Goal: Find specific page/section: Find specific page/section

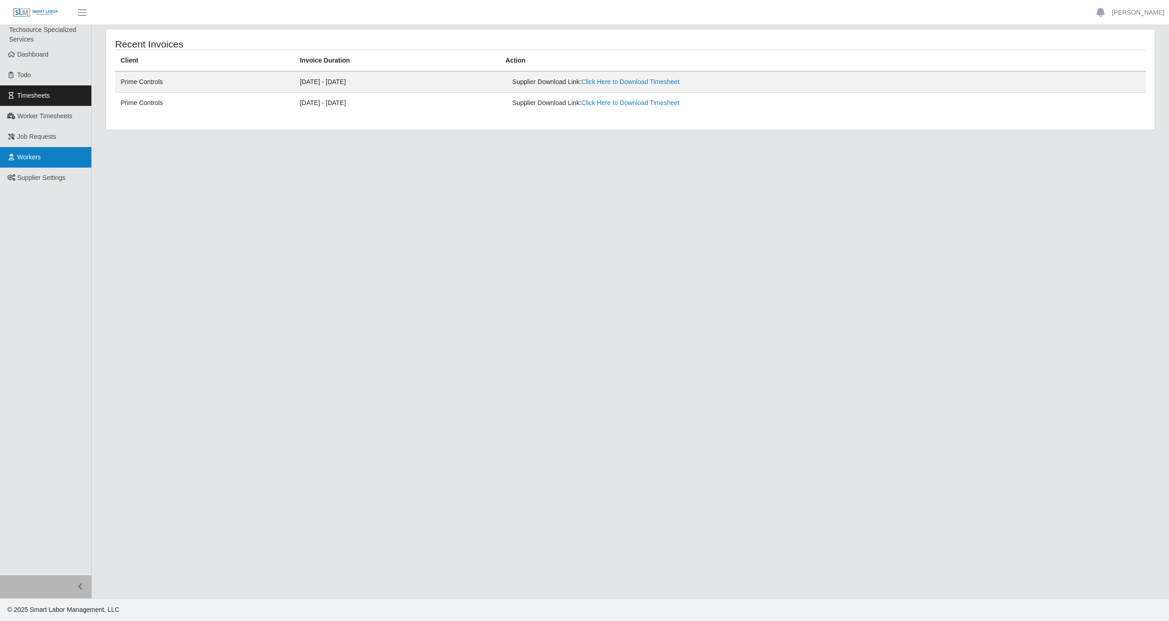
click at [45, 157] on link "Workers" at bounding box center [45, 157] width 91 height 21
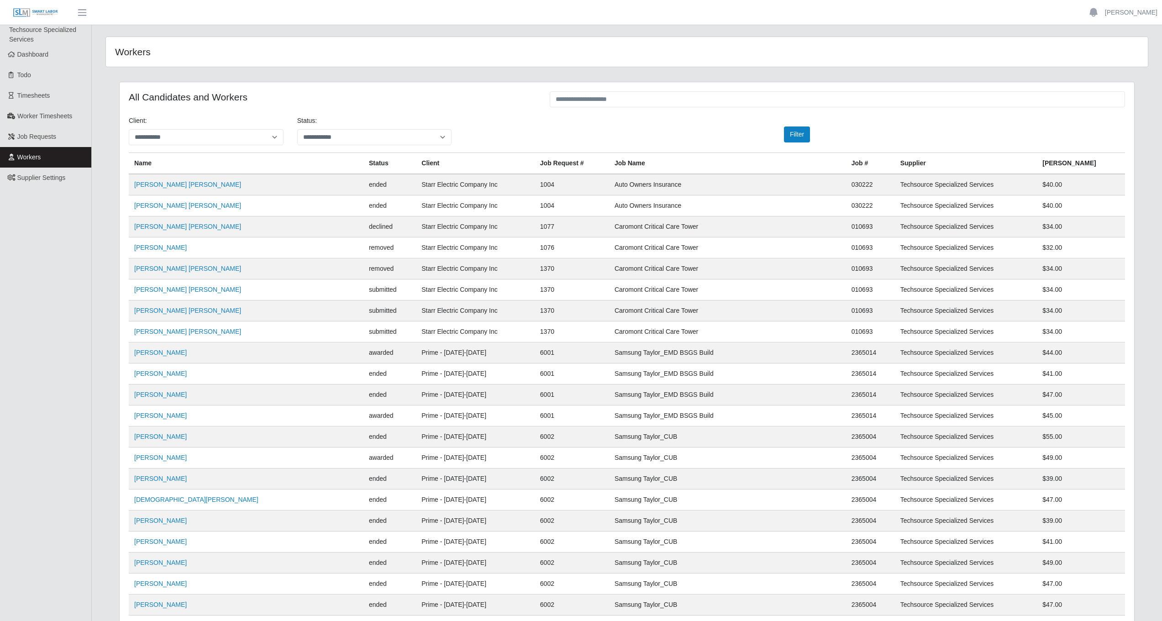
click at [671, 108] on div at bounding box center [837, 100] width 589 height 18
click at [670, 101] on input "text" at bounding box center [837, 99] width 575 height 16
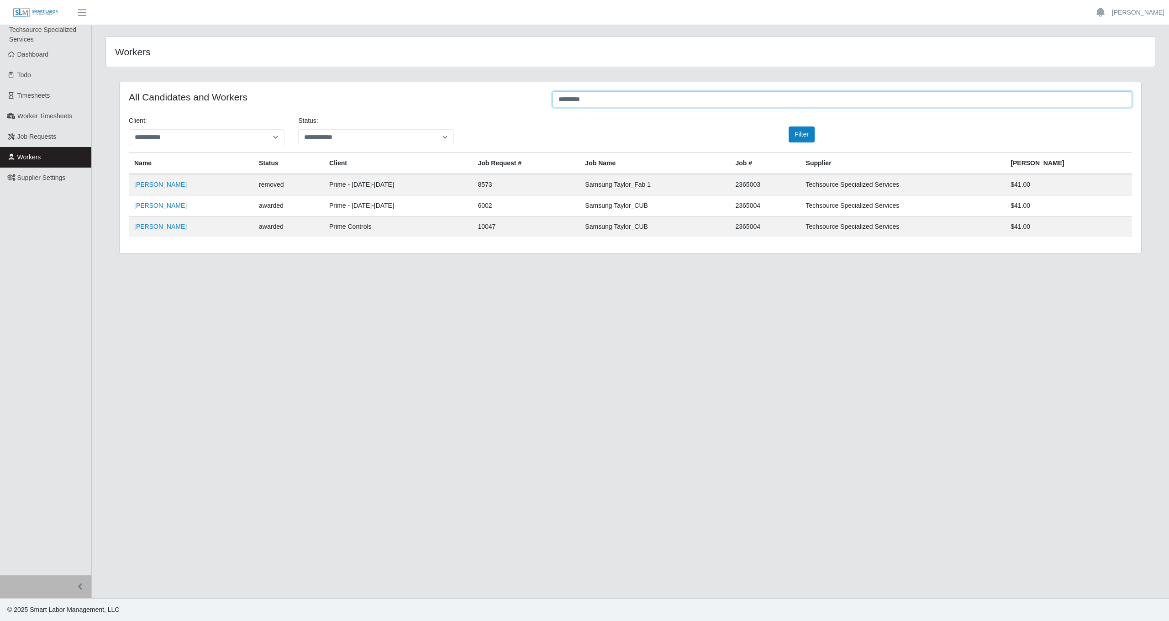
type input "*********"
drag, startPoint x: 1089, startPoint y: 225, endPoint x: 1019, endPoint y: 224, distance: 69.9
click at [1019, 224] on tr "[PERSON_NAME] awarded Prime Controls 10047 Samsung Taylor_CUB 2365004 Techsourc…" at bounding box center [630, 226] width 1003 height 21
click at [1004, 234] on td "Techsource Specialized Services" at bounding box center [902, 226] width 205 height 21
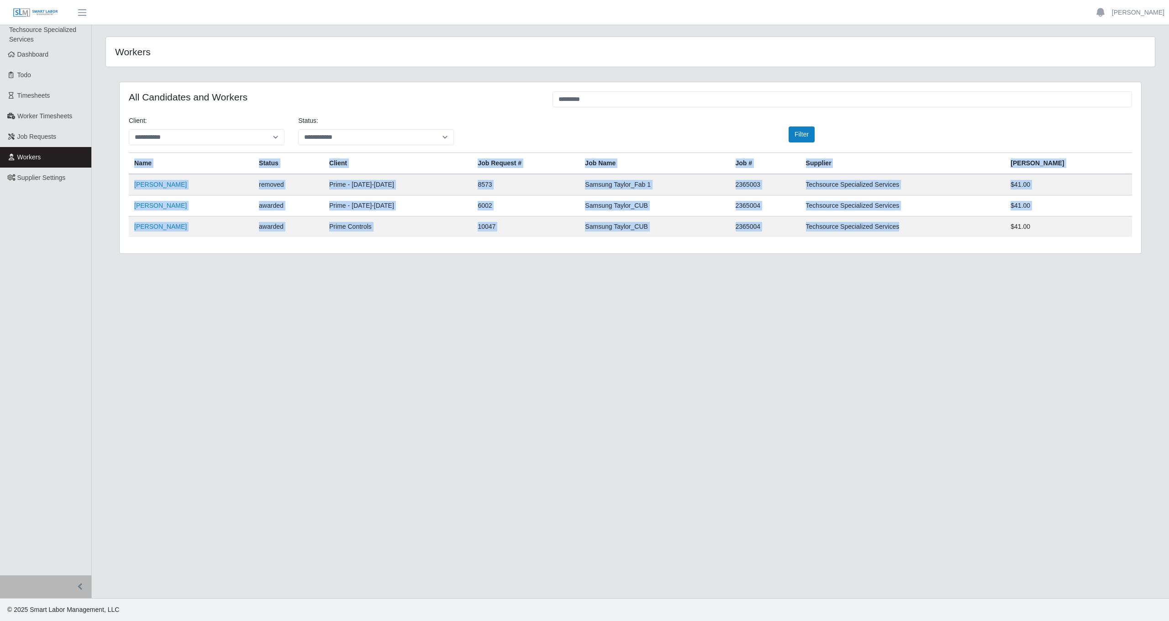
drag, startPoint x: 1053, startPoint y: 237, endPoint x: 1098, endPoint y: 237, distance: 45.2
click at [1098, 237] on div "**********" at bounding box center [630, 167] width 1021 height 171
click at [1097, 233] on td "$41.00" at bounding box center [1068, 226] width 127 height 21
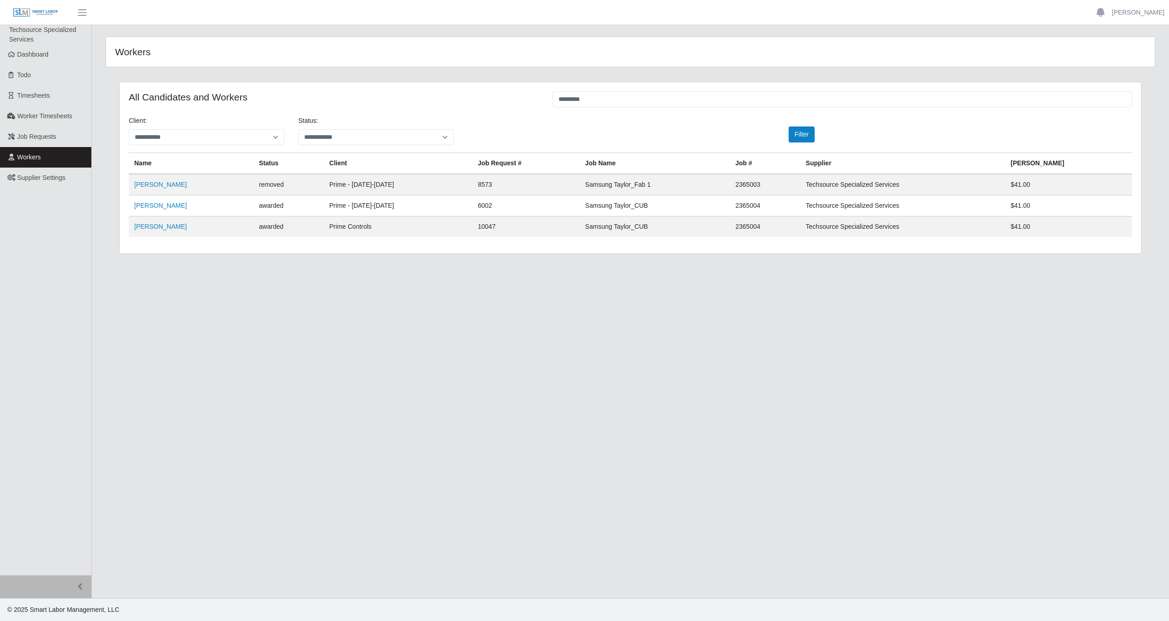
drag, startPoint x: 1088, startPoint y: 226, endPoint x: 1052, endPoint y: 226, distance: 35.6
click at [1052, 226] on tr "Jesus Chirinos awarded Prime Controls 10047 Samsung Taylor_CUB 2365004 Techsour…" at bounding box center [630, 226] width 1003 height 21
click at [1079, 231] on td "$41.00" at bounding box center [1068, 226] width 127 height 21
click at [162, 228] on link "Jesus Chirinos" at bounding box center [160, 226] width 52 height 7
drag, startPoint x: 654, startPoint y: 101, endPoint x: 483, endPoint y: 99, distance: 170.3
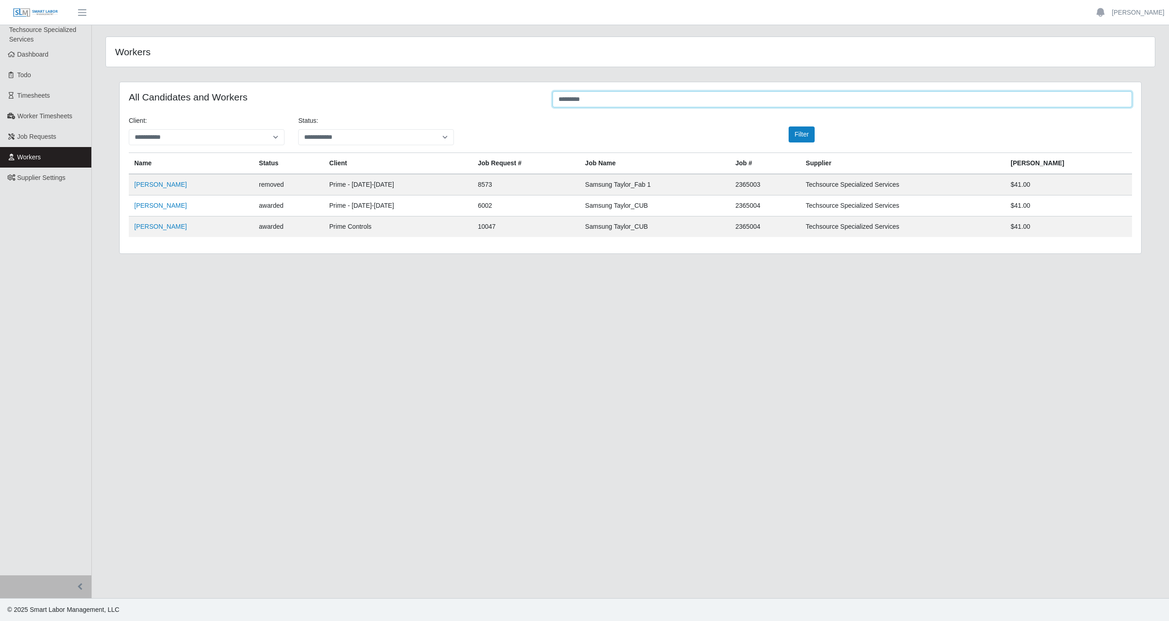
click at [483, 99] on div "All Candidates and Workers *********" at bounding box center [630, 100] width 1017 height 18
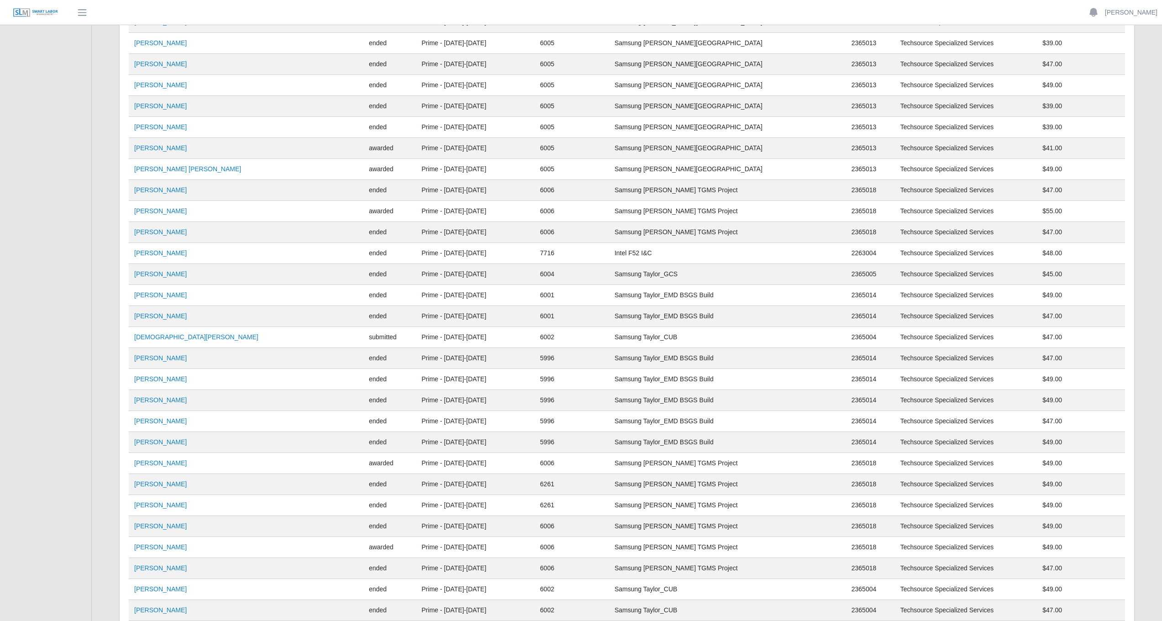
scroll to position [850, 0]
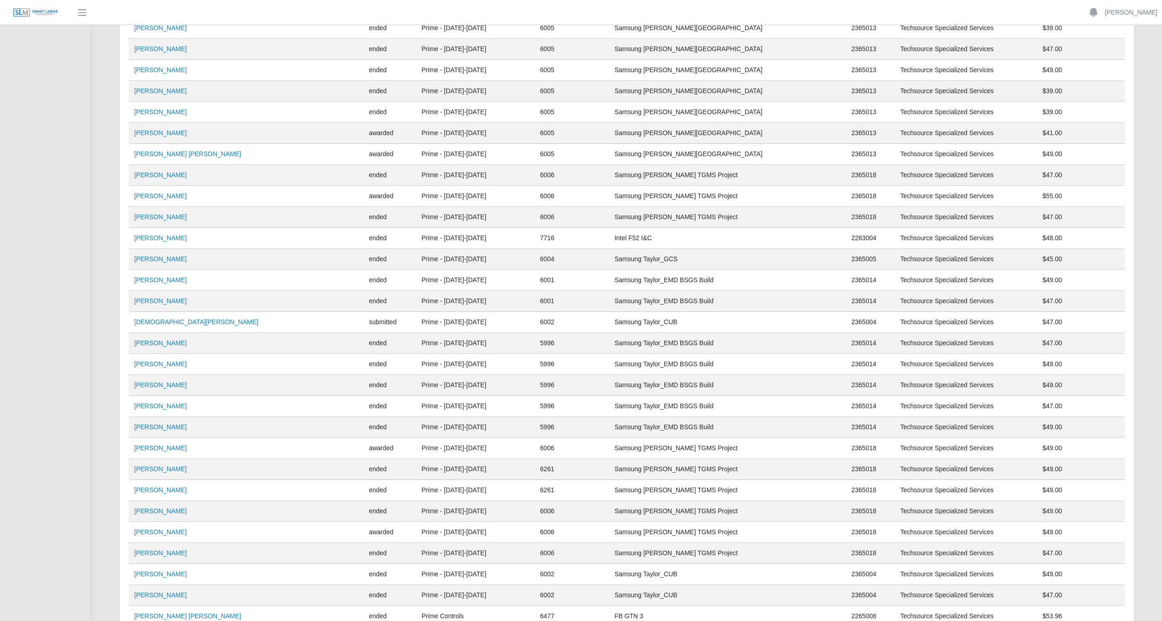
drag, startPoint x: 1078, startPoint y: 322, endPoint x: 188, endPoint y: 315, distance: 890.7
click at [194, 315] on tr "Jesus Ayala submitted Prime - Monday-Sunday 6002 Samsung Taylor_CUB 2365004 Tec…" at bounding box center [627, 322] width 996 height 21
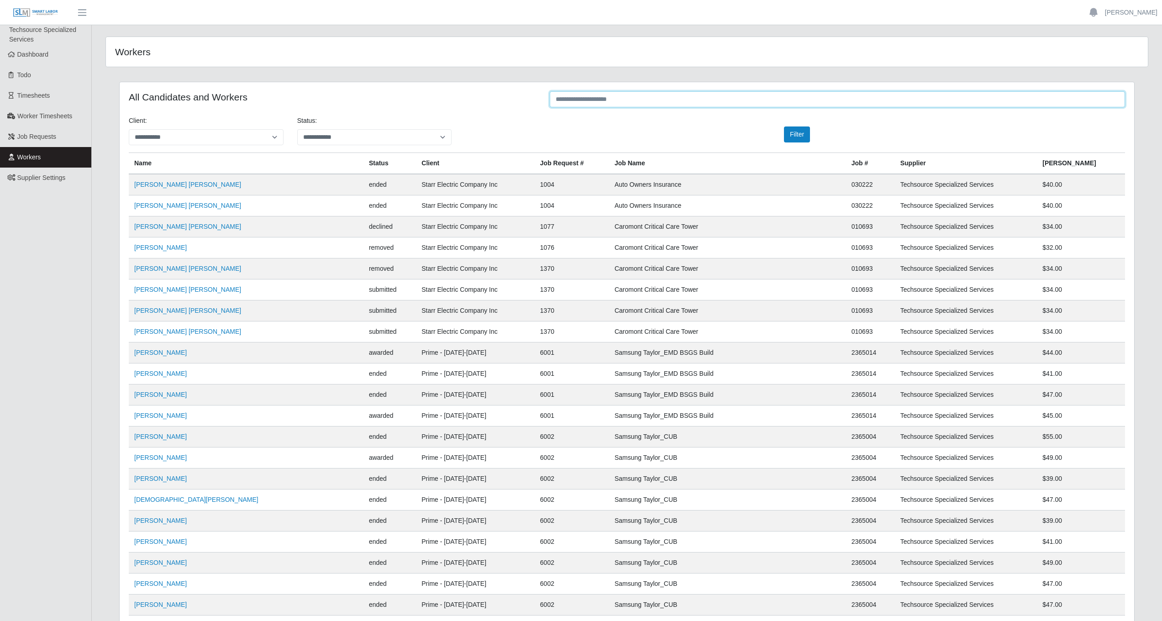
click at [604, 101] on input "text" at bounding box center [837, 99] width 575 height 16
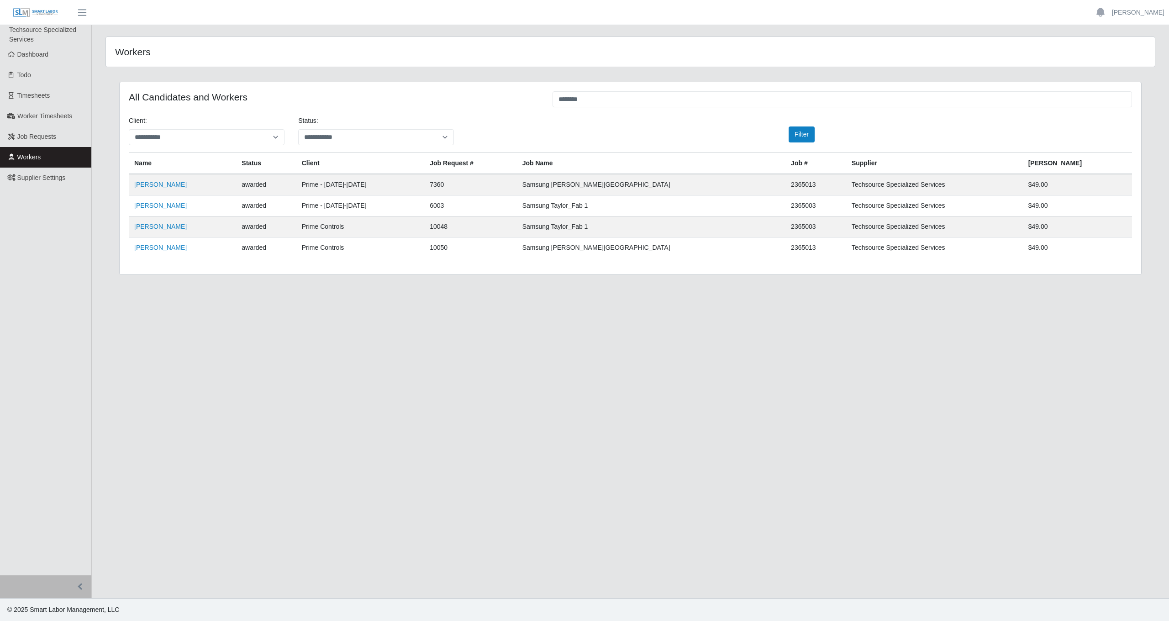
drag, startPoint x: 1084, startPoint y: 249, endPoint x: 1041, endPoint y: 249, distance: 42.5
click at [1041, 249] on tr "Reyna Garfias awarded Prime Controls 10050 Samsung Taylor Office Building 23650…" at bounding box center [630, 247] width 1003 height 21
click at [1086, 251] on td "$49.00" at bounding box center [1077, 247] width 109 height 21
drag, startPoint x: 597, startPoint y: 95, endPoint x: 517, endPoint y: 93, distance: 79.9
click at [517, 93] on div "All Candidates and Workers ********" at bounding box center [630, 100] width 1017 height 18
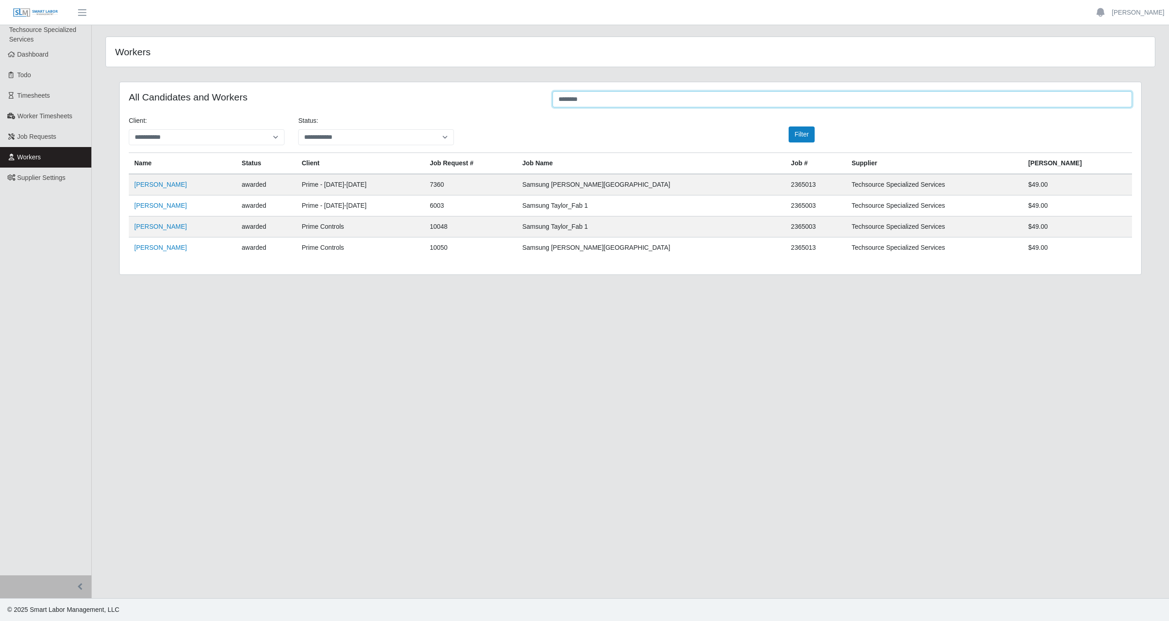
drag, startPoint x: 589, startPoint y: 98, endPoint x: 517, endPoint y: 98, distance: 72.1
click at [517, 98] on div "All Candidates and Workers ********" at bounding box center [630, 100] width 1017 height 18
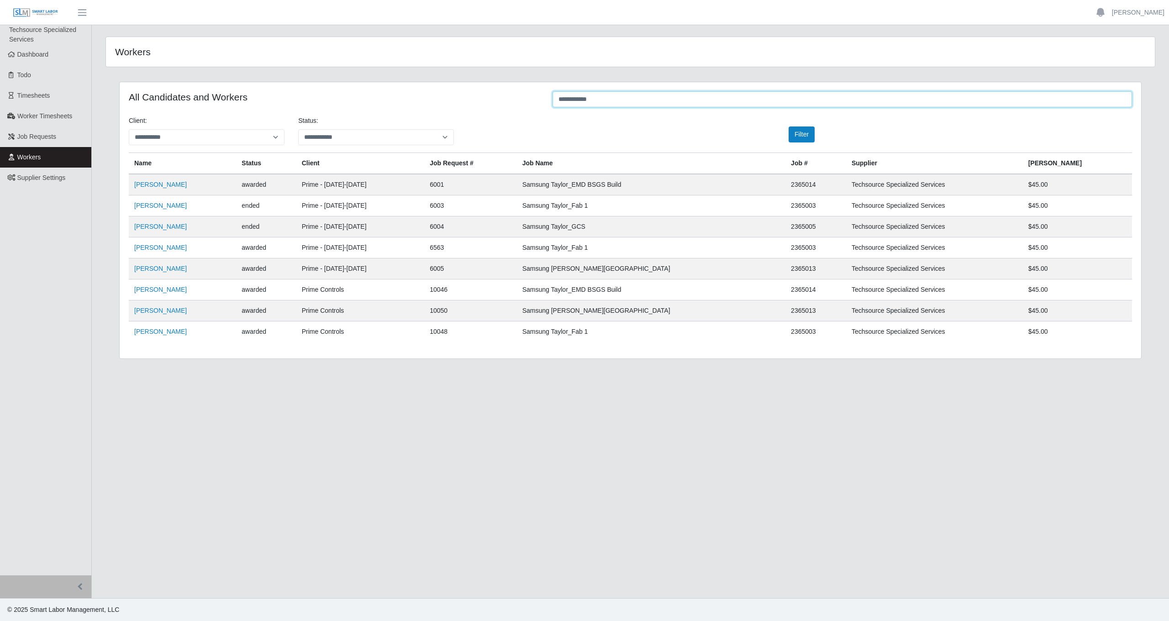
type input "**********"
drag, startPoint x: 1091, startPoint y: 332, endPoint x: 1045, endPoint y: 332, distance: 45.7
click at [1045, 332] on tr "Adolfo Garza awarded Prime Controls 10048 Samsung Taylor_Fab 1 2365003 Techsour…" at bounding box center [630, 331] width 1003 height 21
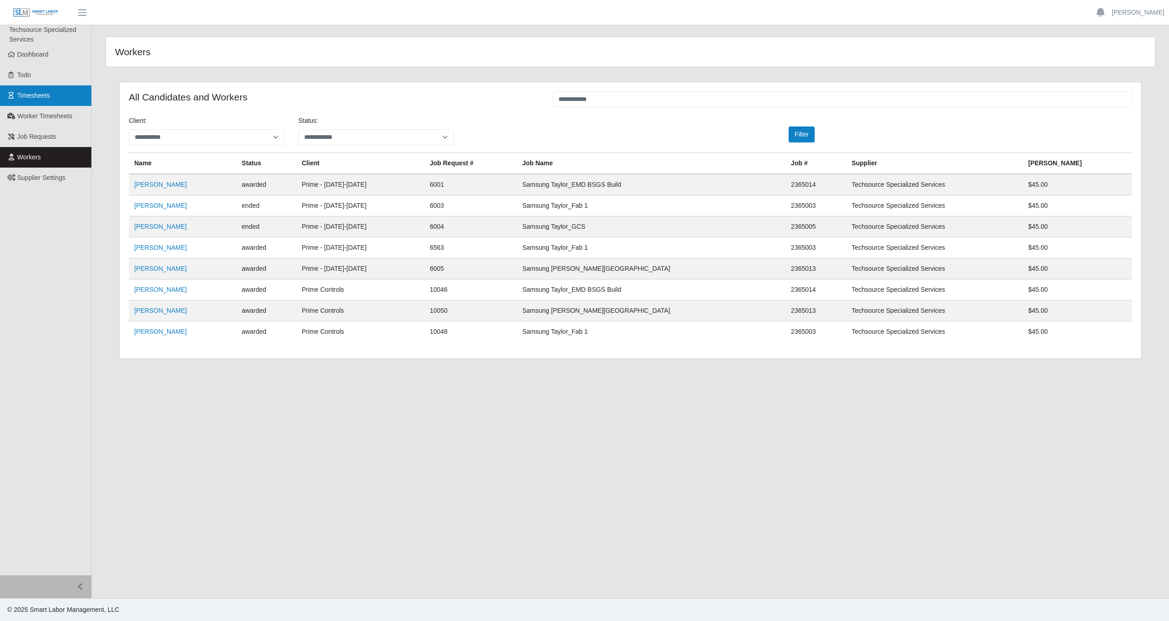
click at [39, 100] on link "Timesheets" at bounding box center [45, 95] width 91 height 21
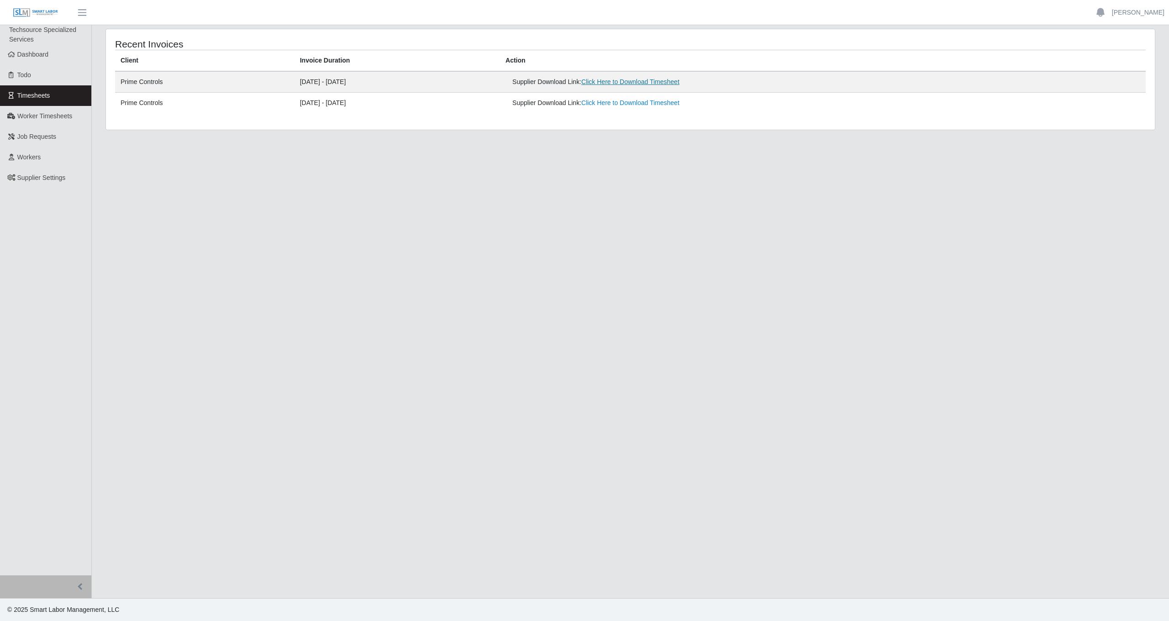
click at [679, 81] on link "Click Here to Download Timesheet" at bounding box center [630, 81] width 98 height 7
